Goal: Information Seeking & Learning: Understand process/instructions

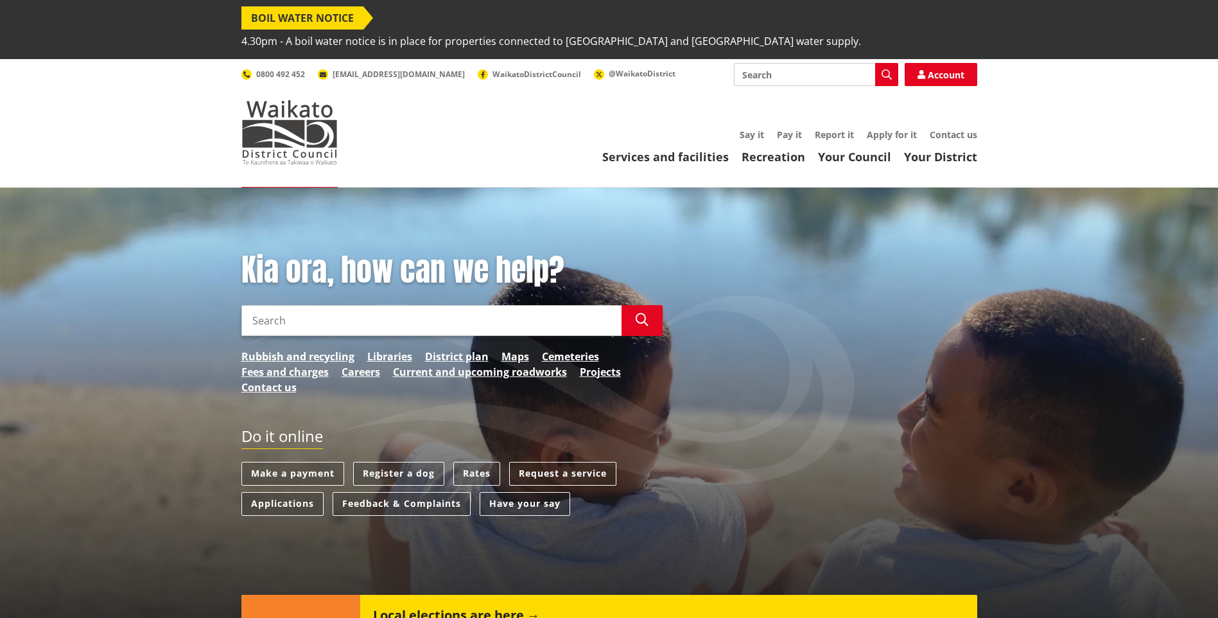
click at [322, 305] on input "Search" at bounding box center [431, 320] width 380 height 31
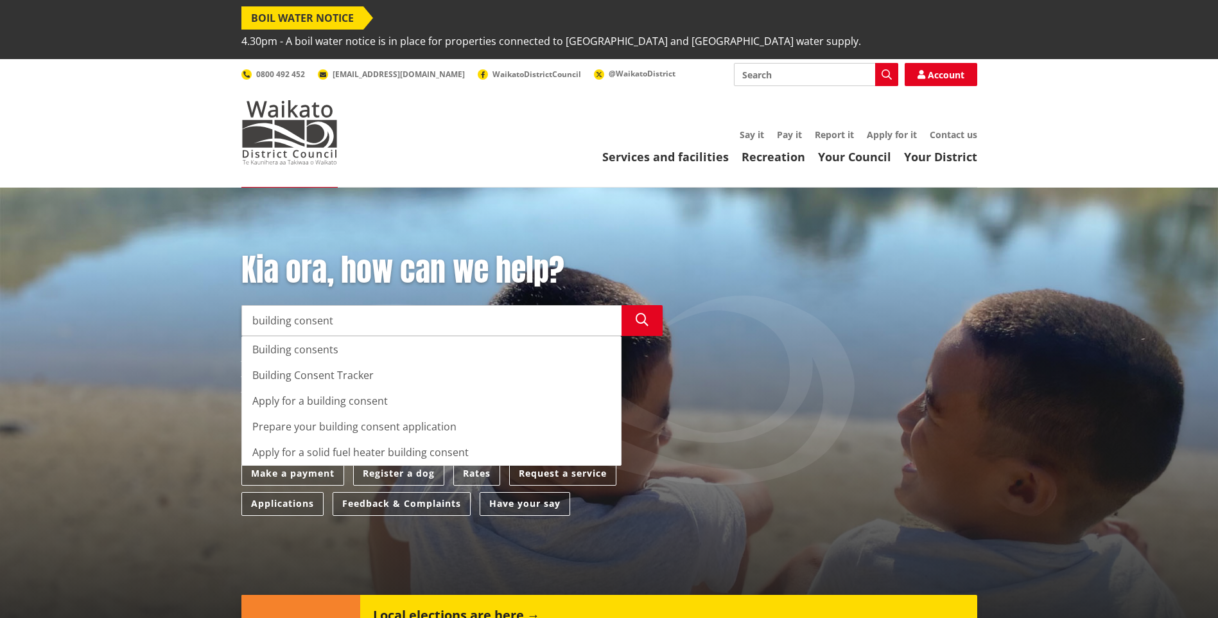
type input "building consent"
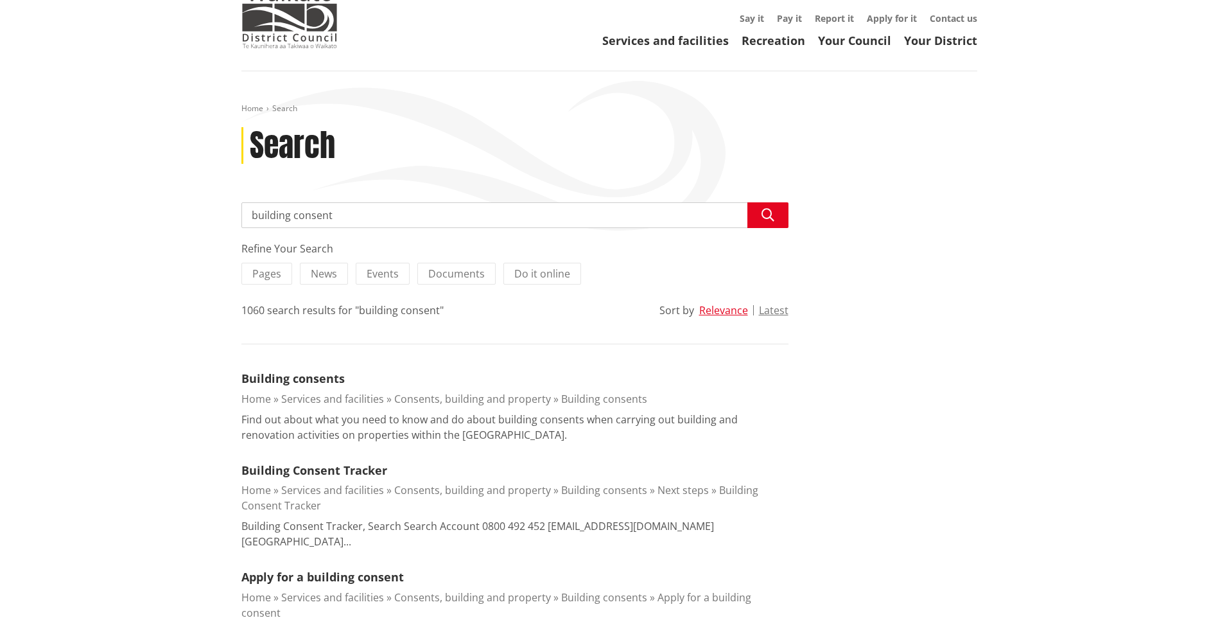
scroll to position [128, 0]
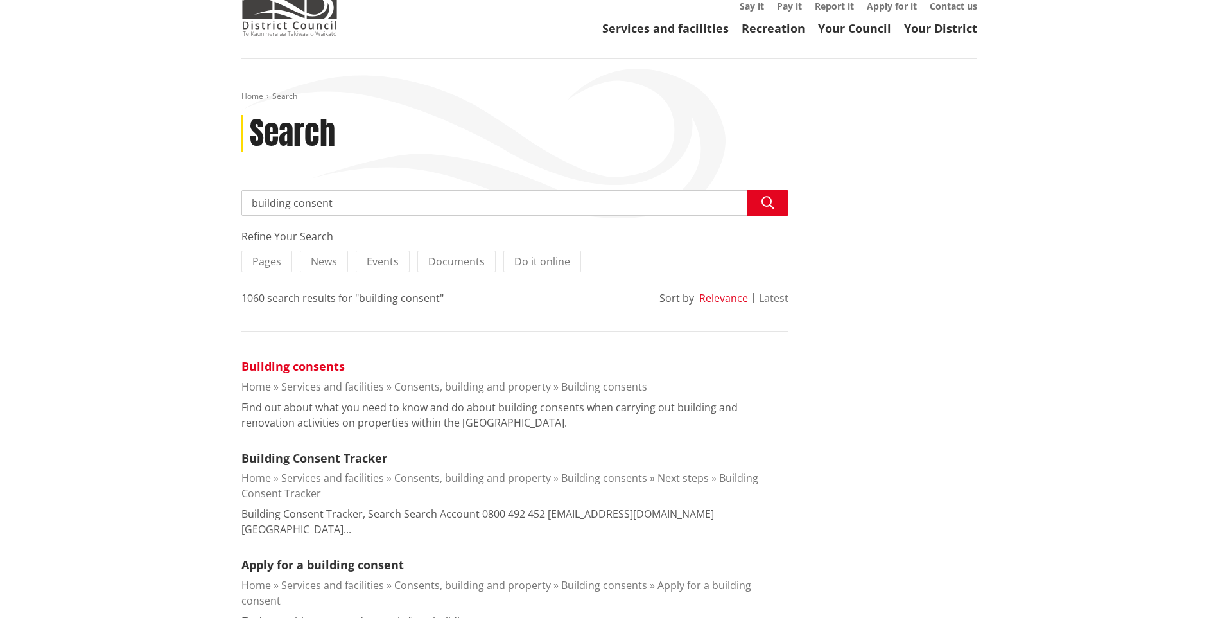
click at [281, 358] on link "Building consents" at bounding box center [292, 365] width 103 height 15
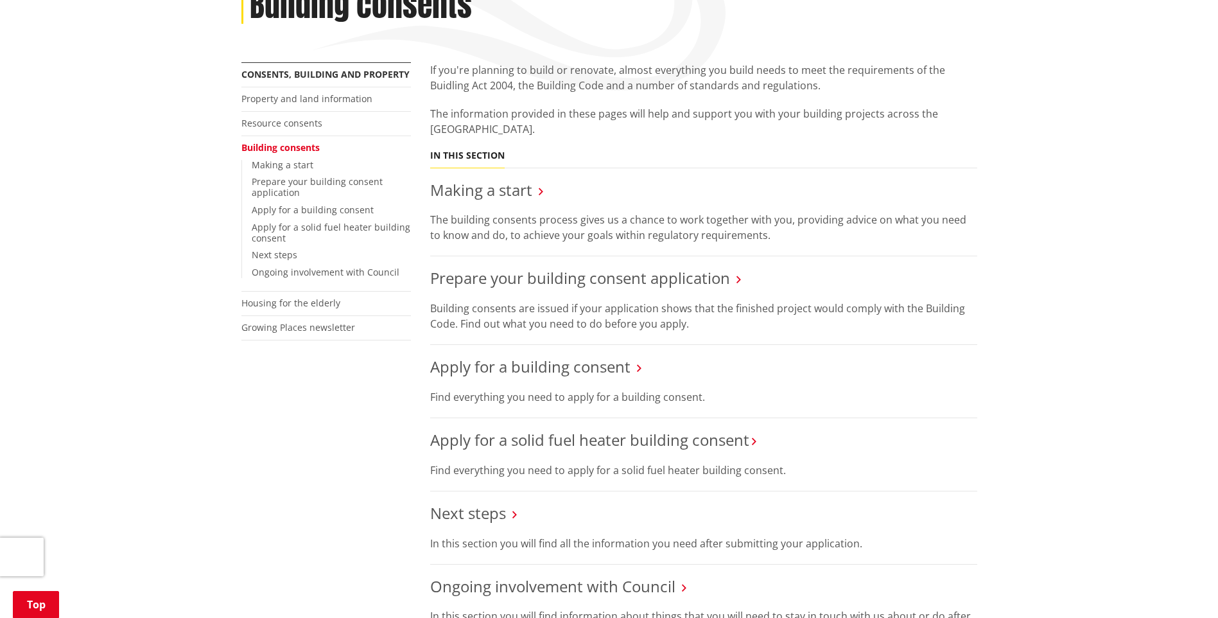
scroll to position [257, 0]
click at [619, 266] on link "Prepare your building consent application" at bounding box center [580, 276] width 300 height 21
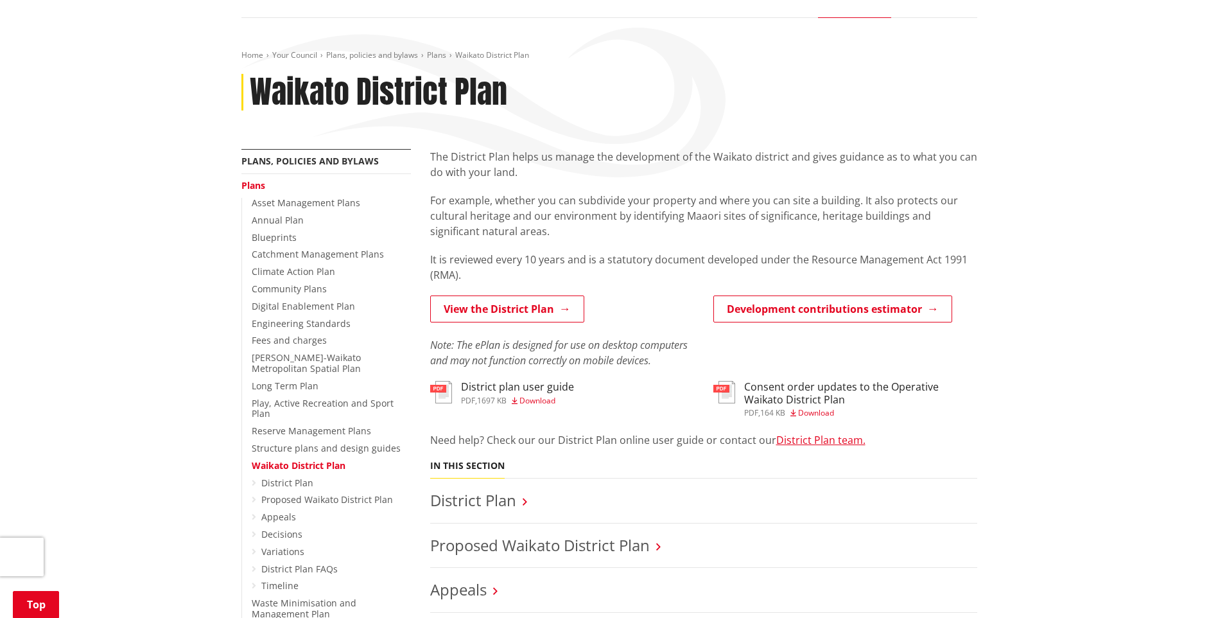
scroll to position [193, 0]
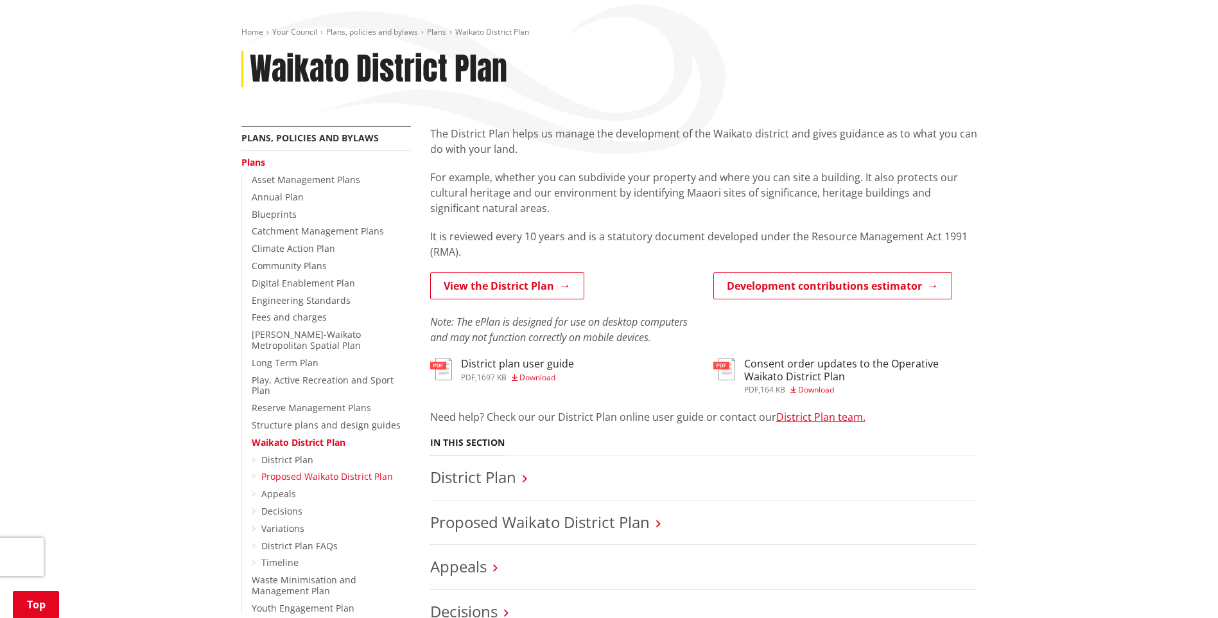
drag, startPoint x: 297, startPoint y: 445, endPoint x: 271, endPoint y: 445, distance: 26.3
click at [271, 470] on link "Proposed Waikato District Plan" at bounding box center [327, 476] width 132 height 12
click at [290, 453] on link "District Plan" at bounding box center [287, 459] width 52 height 12
click at [482, 272] on link "View the District Plan" at bounding box center [507, 285] width 154 height 27
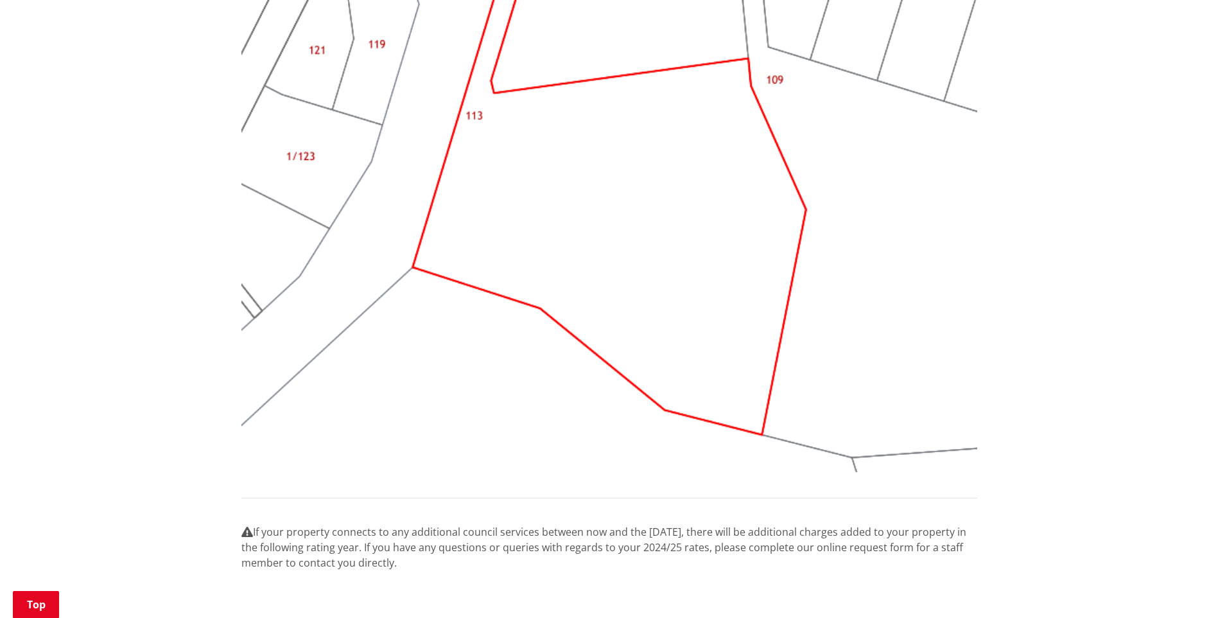
scroll to position [1605, 0]
